Goal: Find specific page/section: Find specific page/section

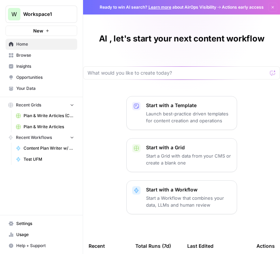
click at [46, 53] on span "Browse" at bounding box center [45, 55] width 58 height 6
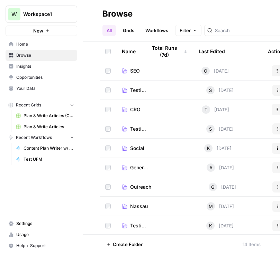
click at [132, 90] on span "Testing - SM" at bounding box center [138, 90] width 17 height 7
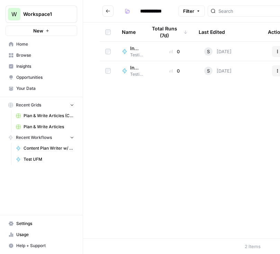
click at [131, 52] on span "Testing - SM" at bounding box center [137, 55] width 14 height 6
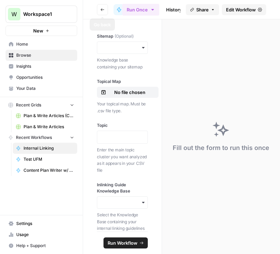
click at [99, 10] on button "Go back" at bounding box center [102, 9] width 11 height 11
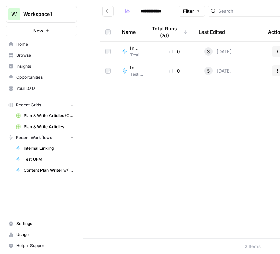
click at [133, 67] on span "Internal Linking (GPT 4.1 nano)" at bounding box center [134, 67] width 9 height 7
type input "**********"
click at [131, 70] on span "Internal Linking (GPT 4.1 nano)" at bounding box center [134, 67] width 9 height 7
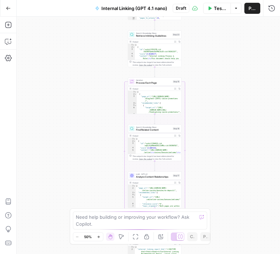
click at [221, 167] on div "Workflow Set Inputs Inputs Run Code · Python Extract Available Topics from CSV …" at bounding box center [148, 136] width 263 height 238
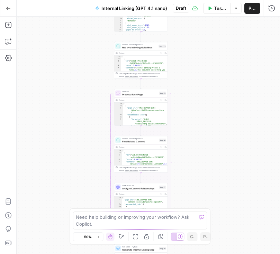
click at [7, 7] on icon "button" at bounding box center [8, 8] width 5 height 5
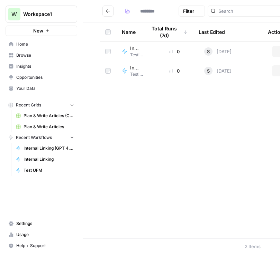
type input "**********"
click at [37, 174] on link "Test UFM" at bounding box center [45, 170] width 64 height 11
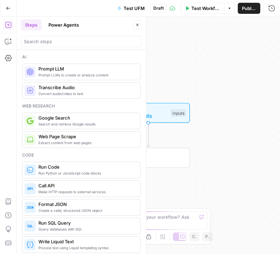
click at [163, 86] on div "Workflow Set Inputs Inputs End Output" at bounding box center [148, 136] width 263 height 238
click at [9, 7] on icon "button" at bounding box center [8, 8] width 5 height 5
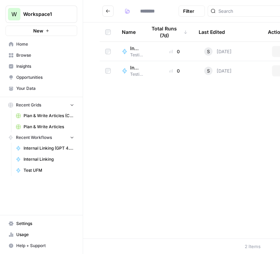
type input "**********"
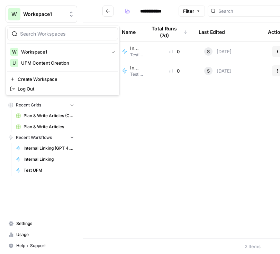
click at [28, 14] on span "Workspace1" at bounding box center [44, 14] width 42 height 7
click at [33, 64] on span "UFM Content Creation" at bounding box center [66, 62] width 91 height 7
